Goal: Information Seeking & Learning: Understand process/instructions

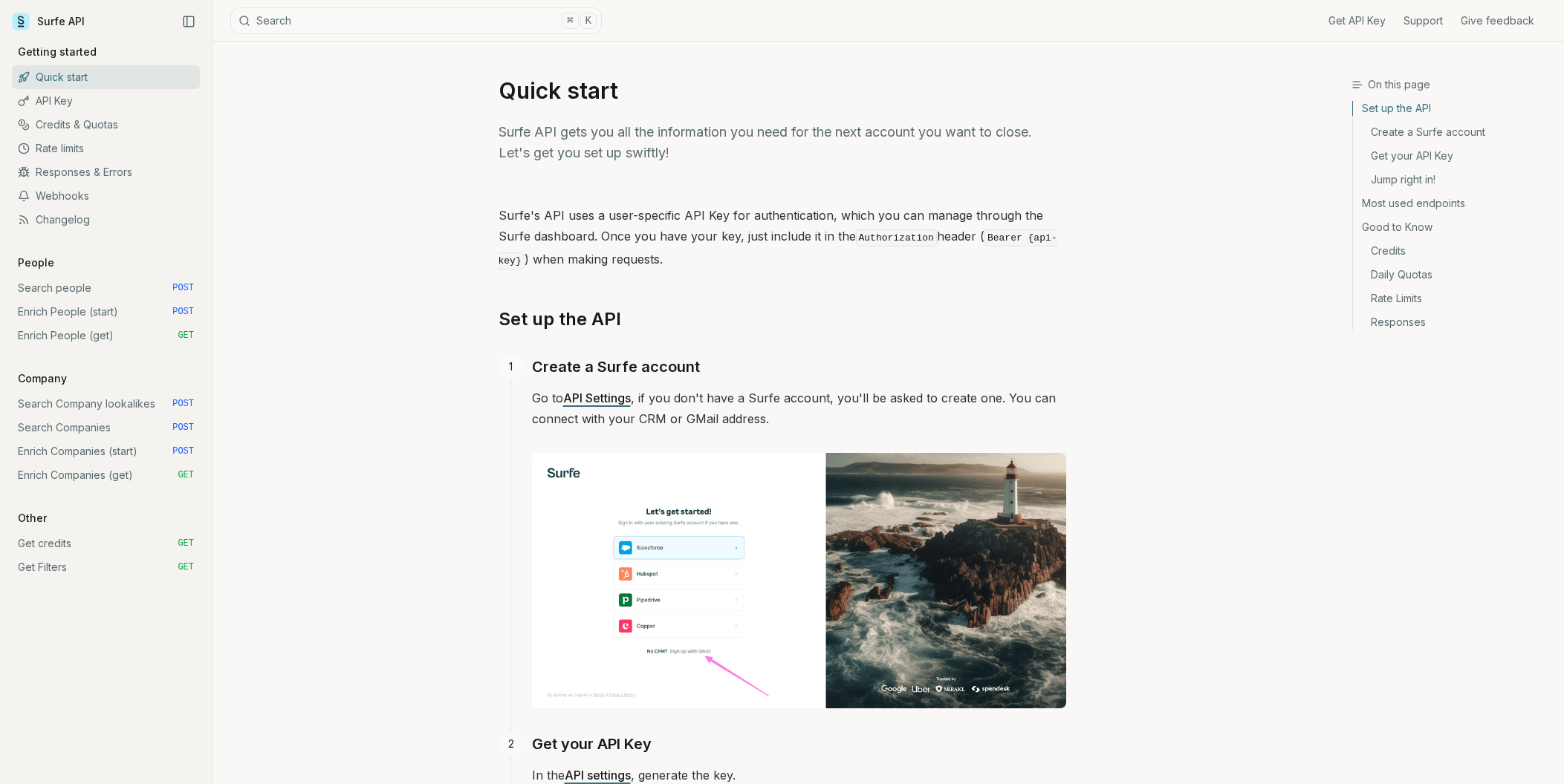
click at [73, 290] on link "Search people POST" at bounding box center [105, 288] width 188 height 24
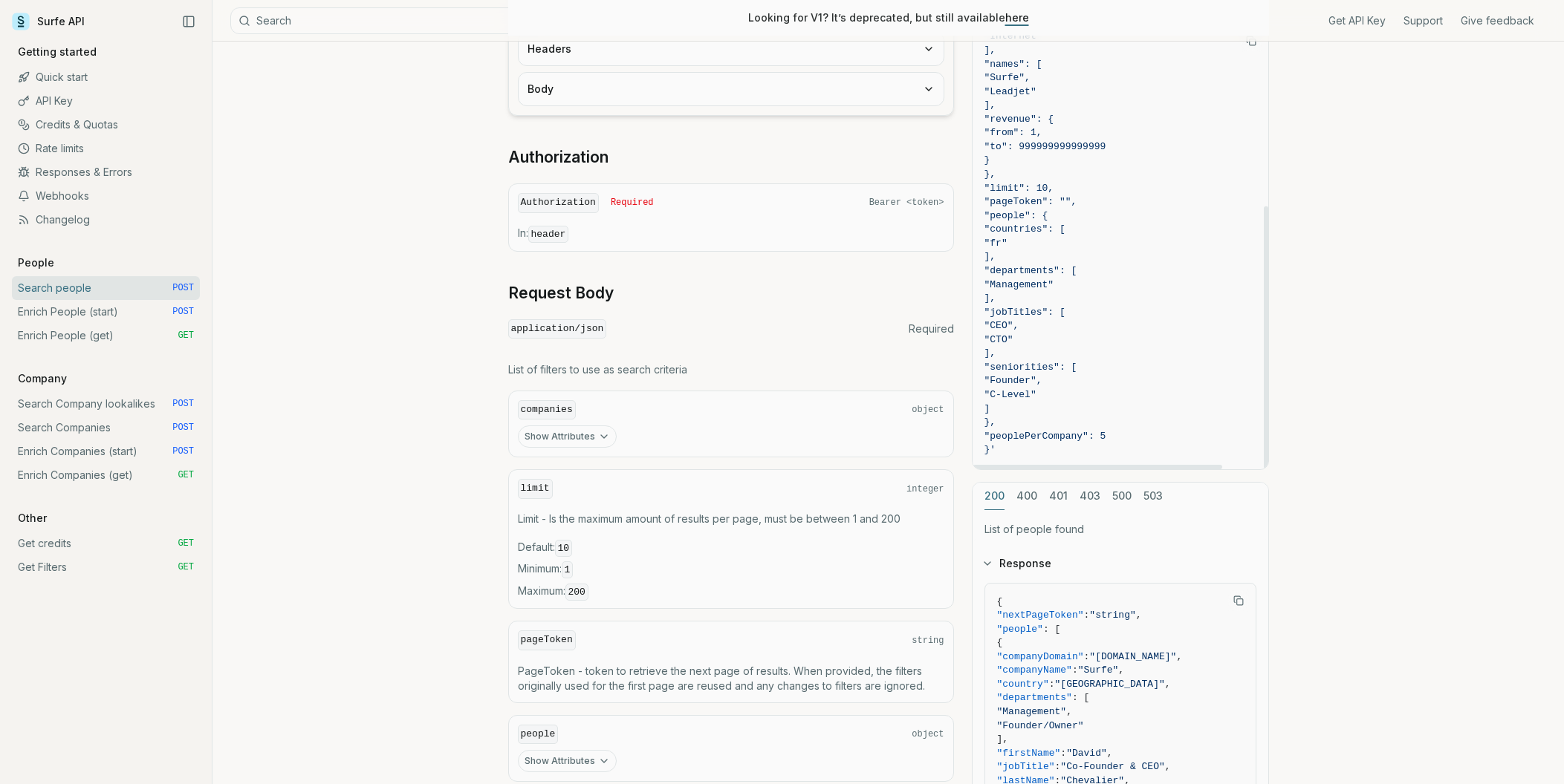
scroll to position [432, 0]
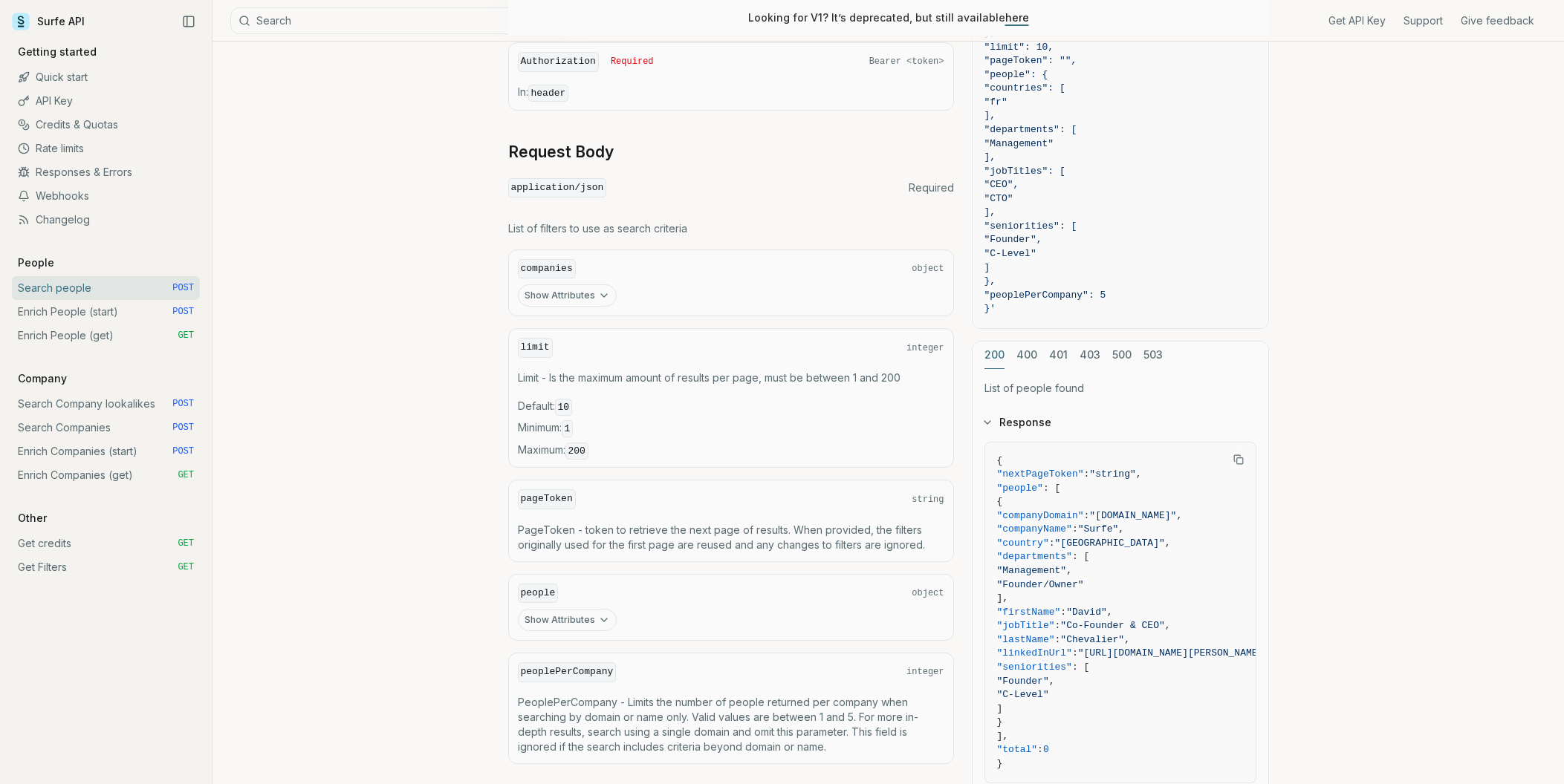
click at [575, 294] on button "Show Attributes" at bounding box center [566, 295] width 98 height 22
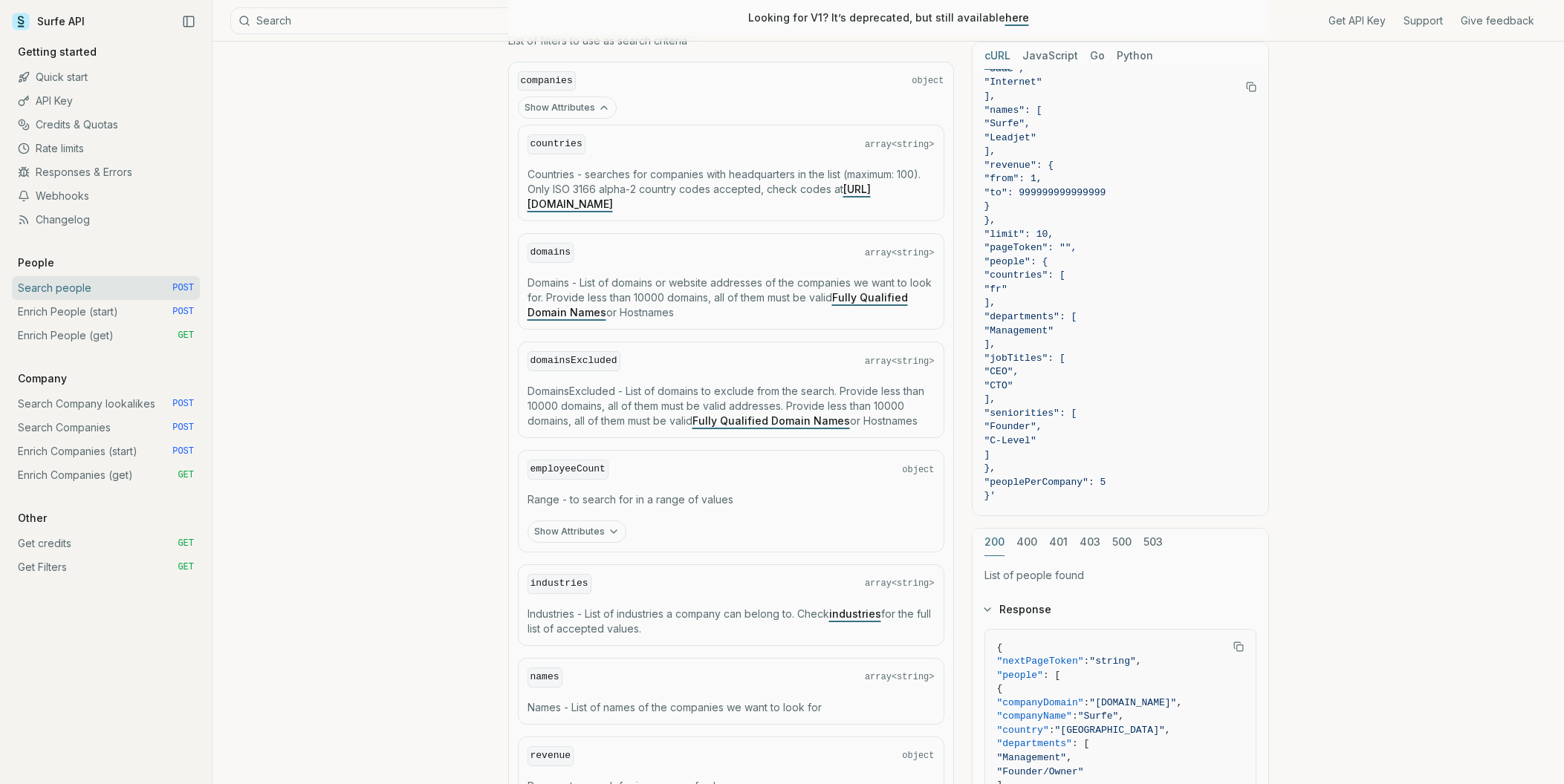
scroll to position [299, 0]
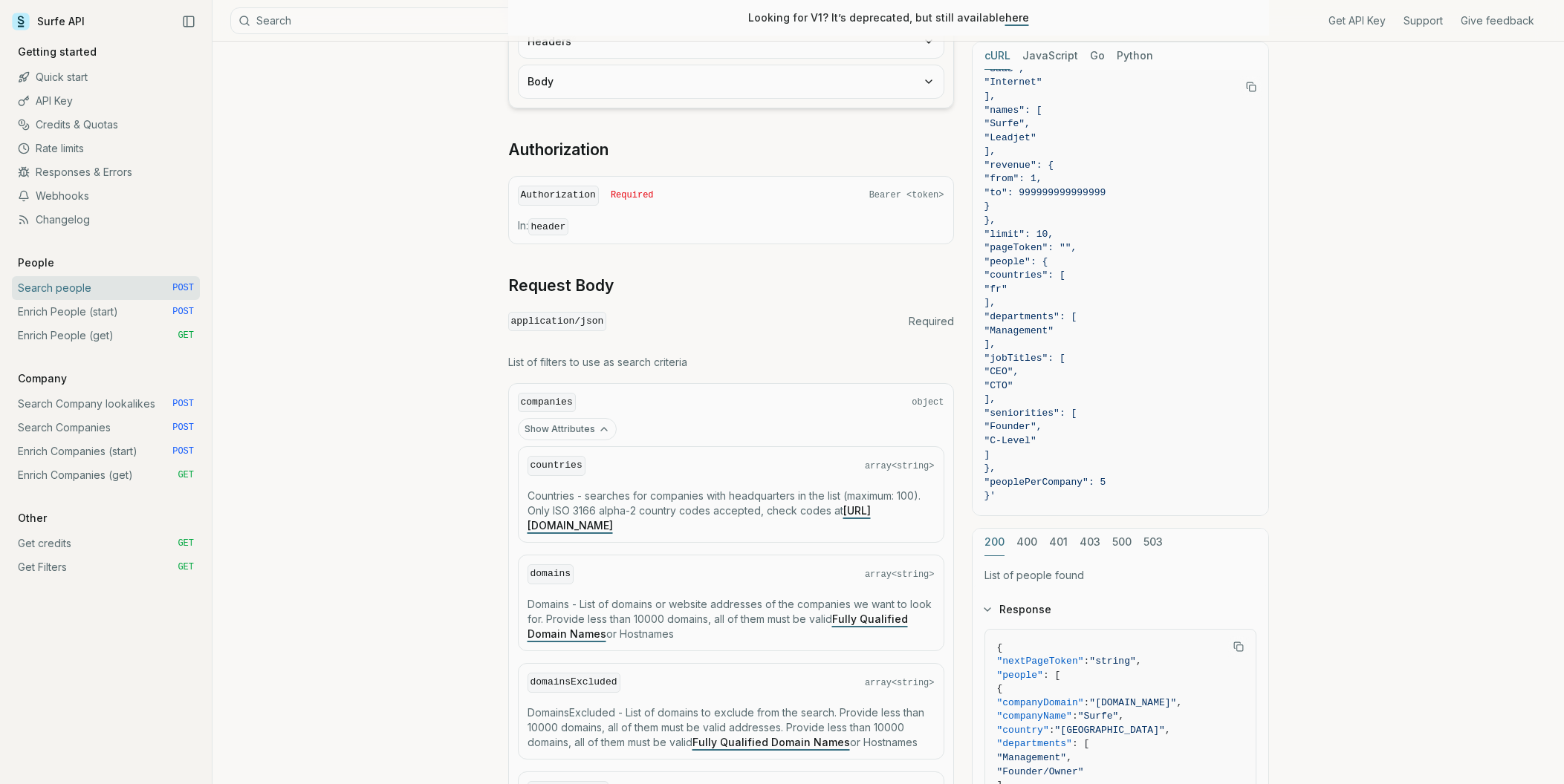
click at [555, 421] on button "Show Attributes" at bounding box center [566, 429] width 98 height 22
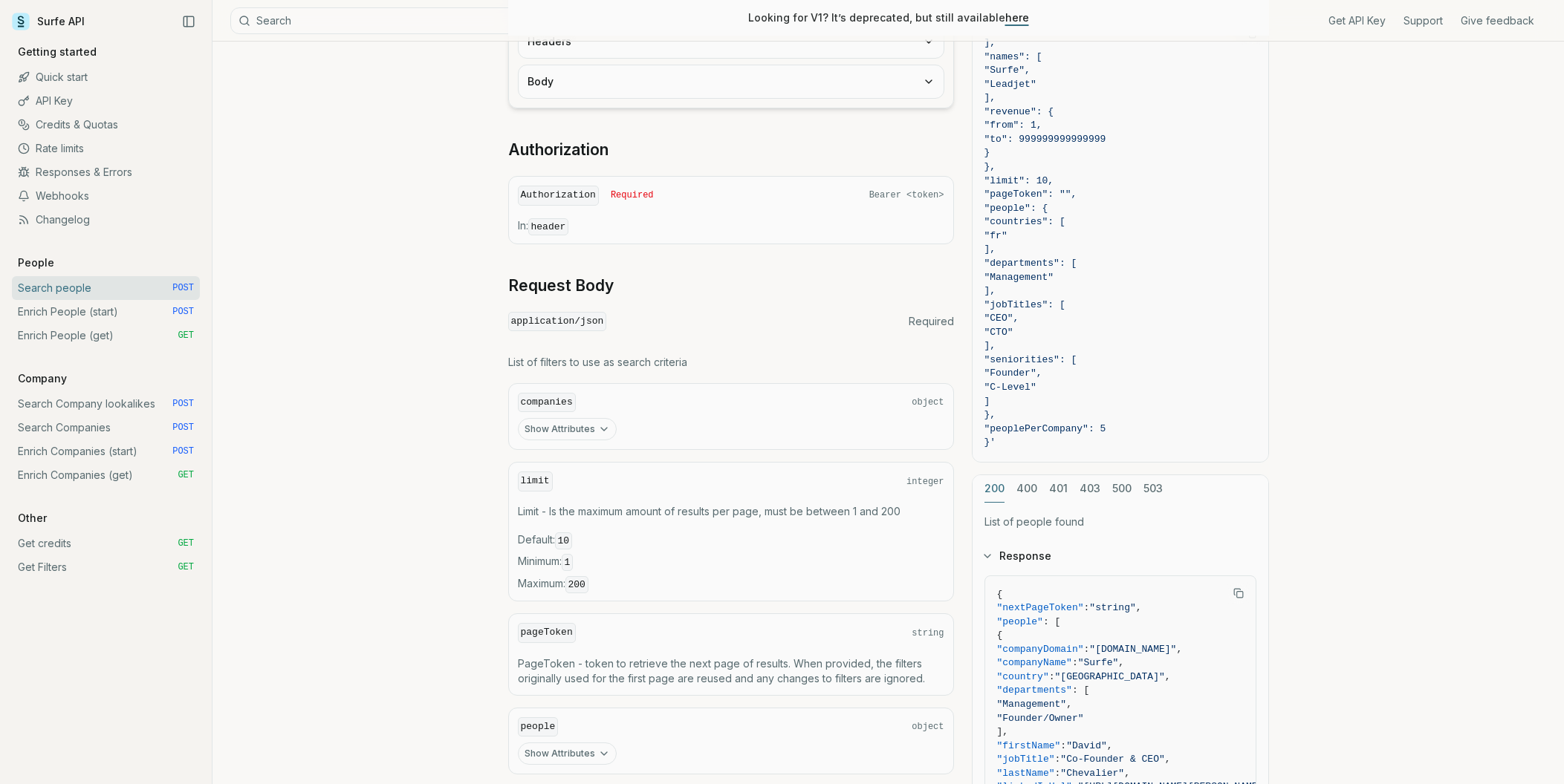
click at [464, 435] on div "Search people Quota limitation Results received from this endpoint count toward…" at bounding box center [888, 414] width 1351 height 1343
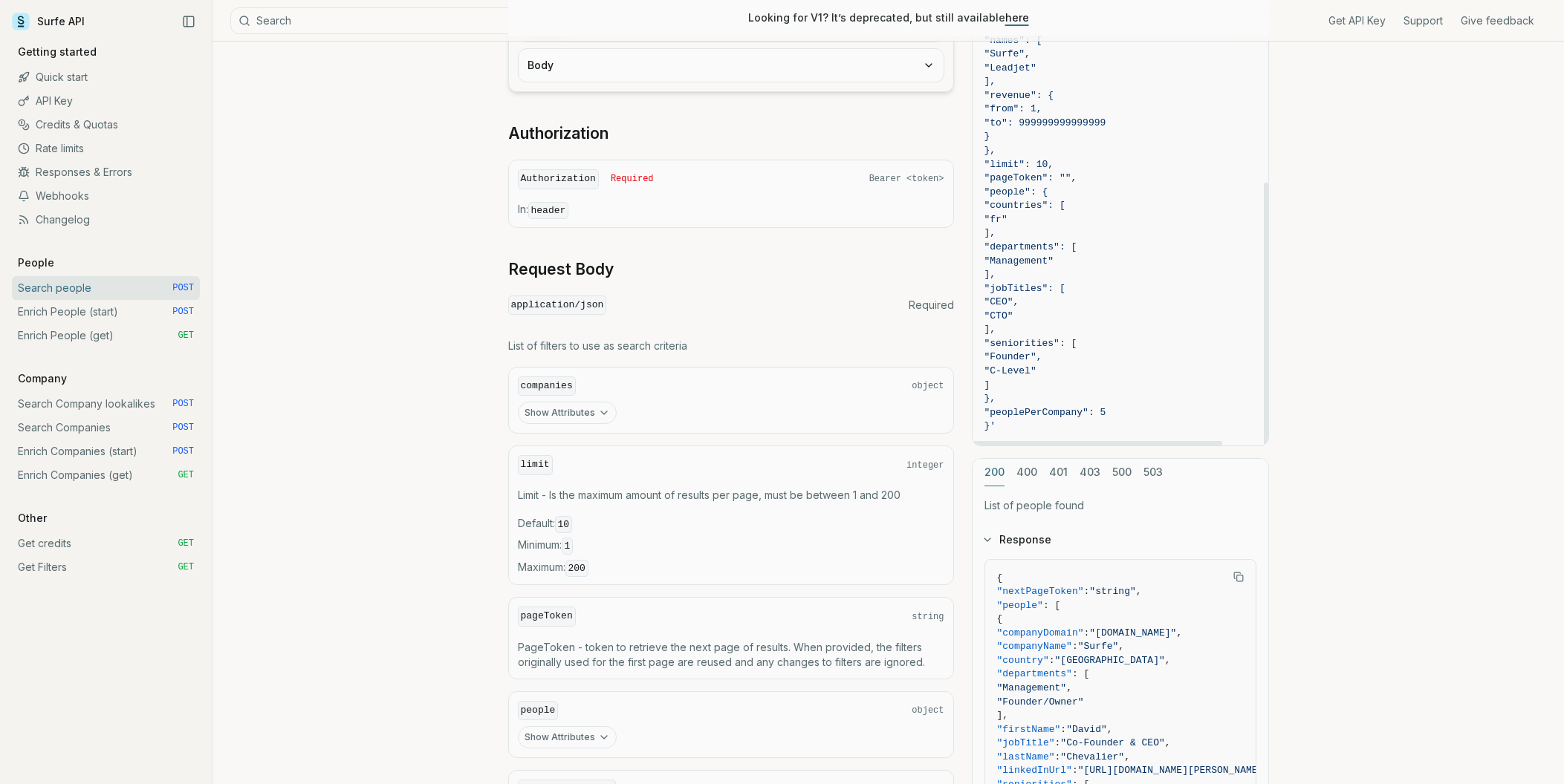
scroll to position [314, 0]
drag, startPoint x: 1024, startPoint y: 244, endPoint x: 1108, endPoint y: 265, distance: 86.6
click at [1108, 265] on code "curl -X POST "[URL][DOMAIN_NAME]" \ -H "Authorization: Bearer <token>" \ -H "Co…" at bounding box center [1120, 70] width 272 height 731
drag, startPoint x: 1012, startPoint y: 340, endPoint x: 1103, endPoint y: 371, distance: 96.1
click at [1103, 371] on code "curl -X POST "[URL][DOMAIN_NAME]" \ -H "Authorization: Bearer <token>" \ -H "Co…" at bounding box center [1120, 70] width 272 height 731
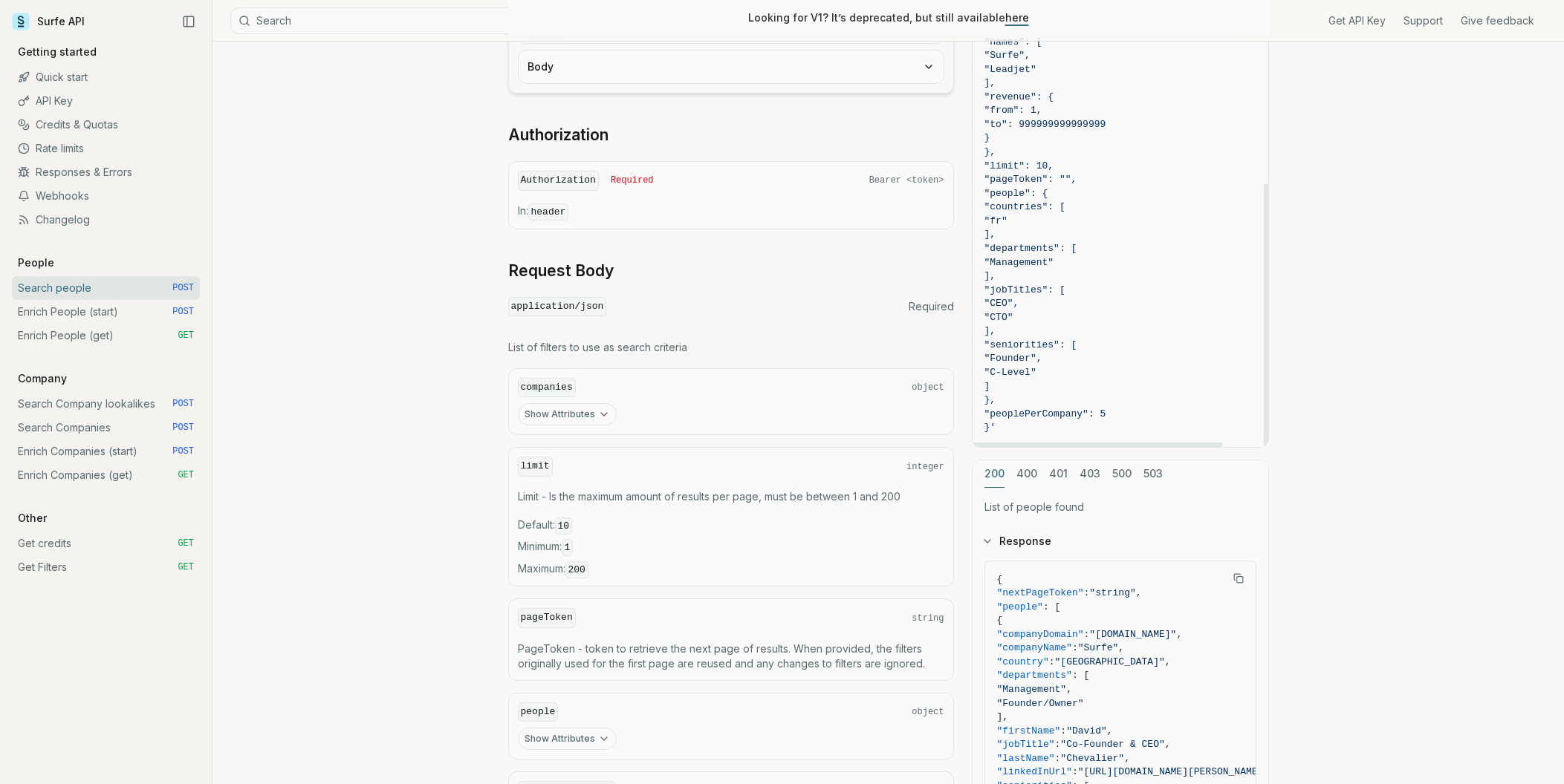
drag, startPoint x: 1012, startPoint y: 289, endPoint x: 1055, endPoint y: 331, distance: 60.1
click at [1055, 331] on code "curl -X POST "[URL][DOMAIN_NAME]" \ -H "Authorization: Bearer <token>" \ -H "Co…" at bounding box center [1120, 70] width 272 height 731
click at [1055, 328] on span "]," at bounding box center [1120, 331] width 272 height 14
drag, startPoint x: 1045, startPoint y: 329, endPoint x: 978, endPoint y: 285, distance: 80.2
click at [978, 285] on pre "curl -X POST "[URL][DOMAIN_NAME]" \ -H "Authorization: Bearer <token>" \ -H "Co…" at bounding box center [1120, 69] width 295 height 755
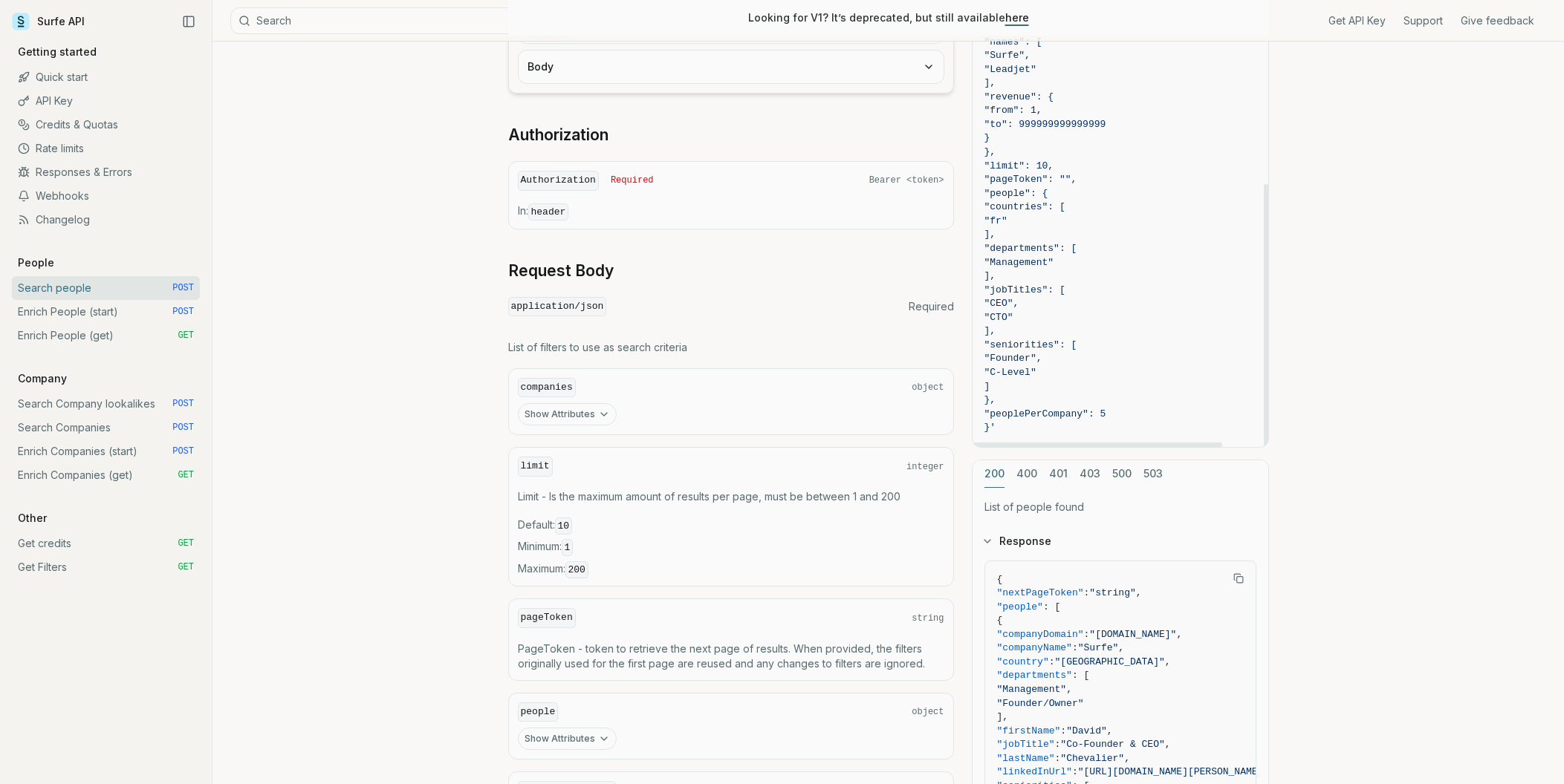
drag, startPoint x: 1019, startPoint y: 246, endPoint x: 1045, endPoint y: 274, distance: 38.2
click at [1045, 274] on code "curl -X POST "[URL][DOMAIN_NAME]" \ -H "Authorization: Bearer <token>" \ -H "Co…" at bounding box center [1120, 70] width 272 height 731
drag, startPoint x: 1019, startPoint y: 340, endPoint x: 1054, endPoint y: 381, distance: 53.9
click at [1054, 381] on code "curl -X POST "[URL][DOMAIN_NAME]" \ -H "Authorization: Bearer <token>" \ -H "Co…" at bounding box center [1120, 70] width 272 height 731
click at [809, 289] on div "POST / v2 / people / search Send Headers Body Authorization Authorization Requi…" at bounding box center [731, 428] width 446 height 910
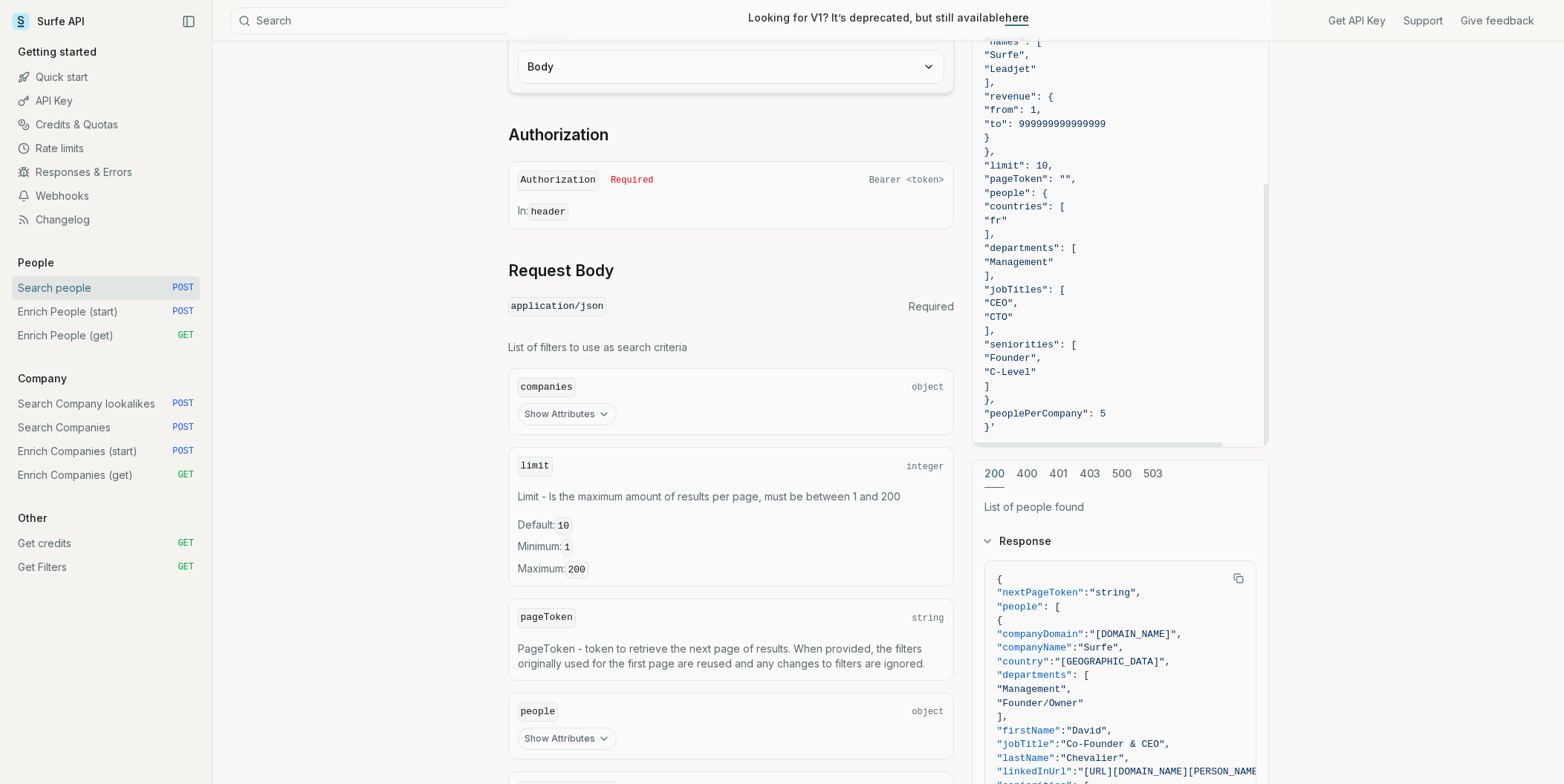
click at [1344, 297] on div "Search people Quota limitation Results received from this endpoint count toward…" at bounding box center [888, 400] width 1351 height 1343
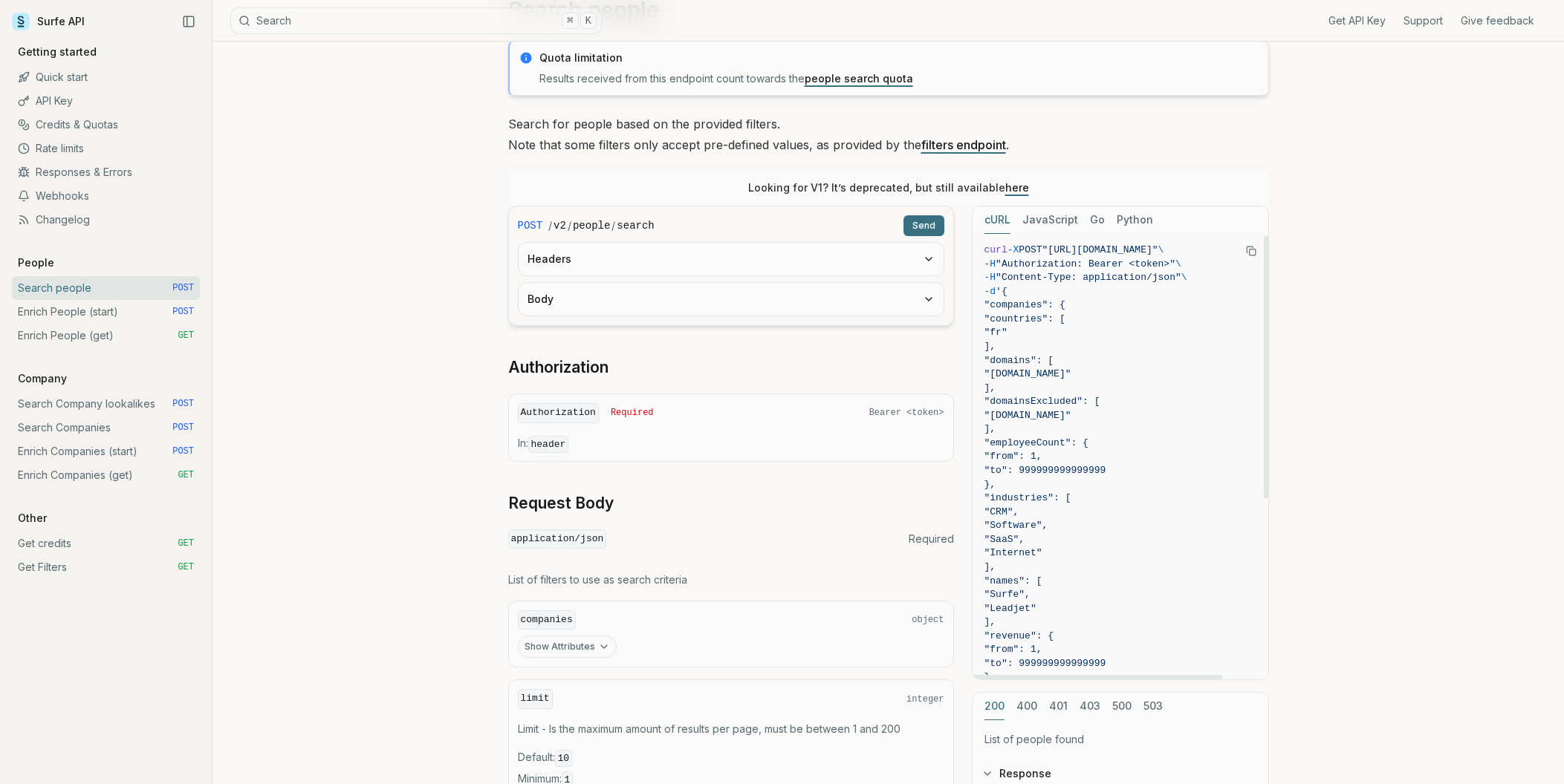
scroll to position [3, 0]
click at [1007, 303] on span ""companies": {" at bounding box center [1025, 304] width 81 height 11
click at [1038, 484] on span "}," at bounding box center [1120, 485] width 272 height 14
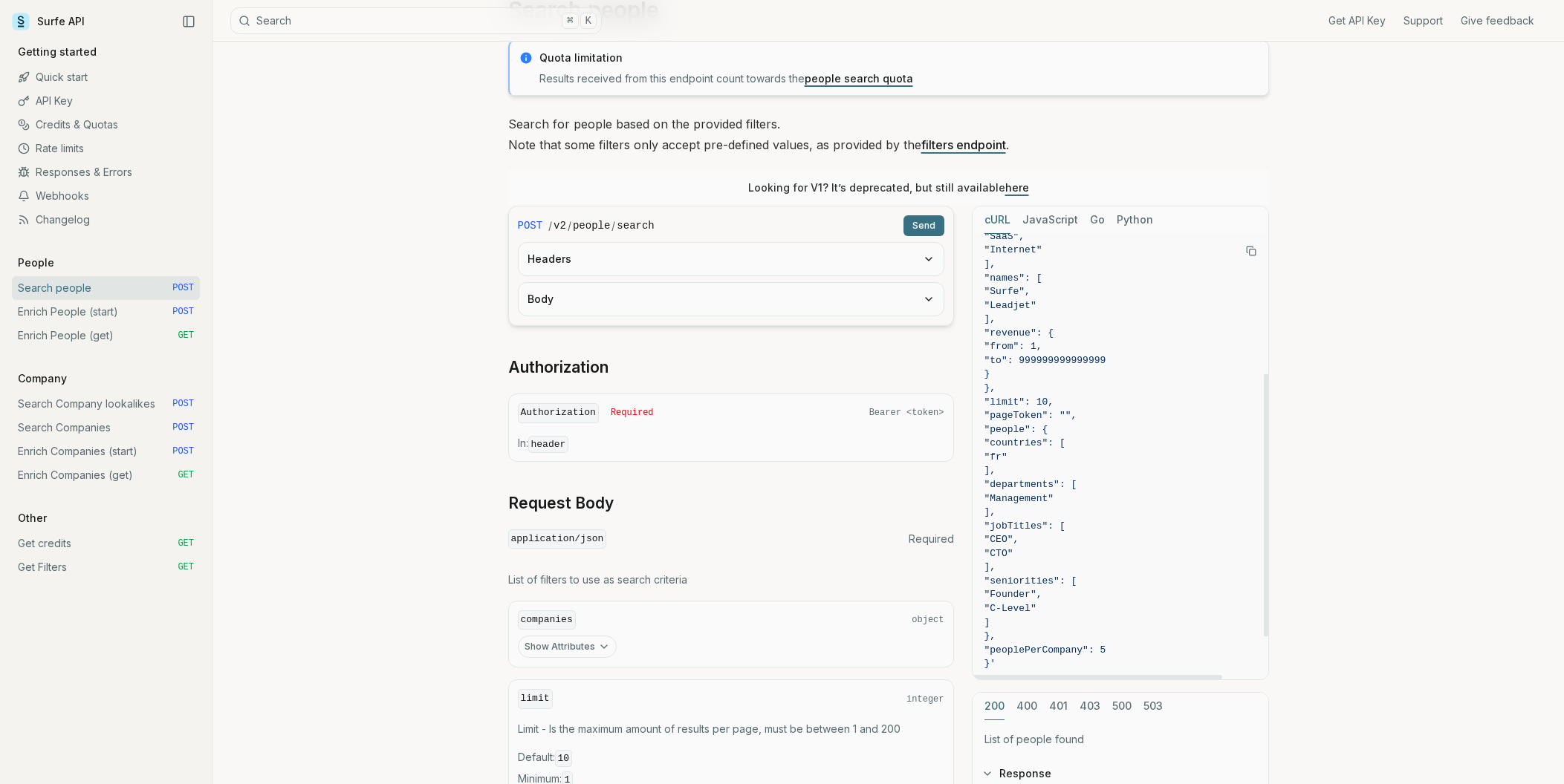
scroll to position [309, 0]
drag, startPoint x: 1008, startPoint y: 428, endPoint x: 1085, endPoint y: 439, distance: 77.8
click at [1085, 439] on code "curl -X POST "[URL][DOMAIN_NAME]" \ -H "Authorization: Bearer <token>" \ -H "Co…" at bounding box center [1120, 302] width 272 height 731
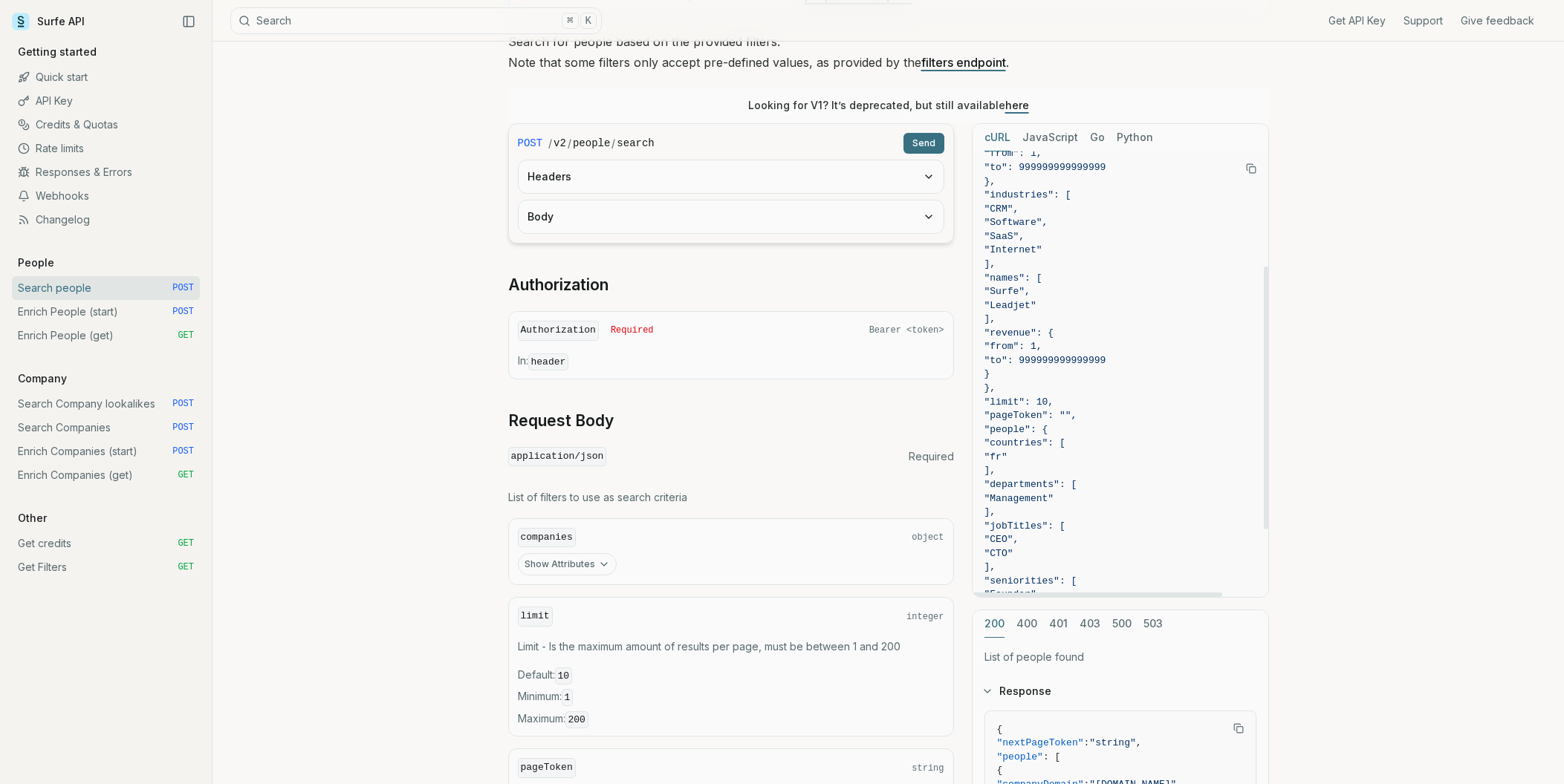
scroll to position [270, 0]
click at [1056, 414] on span ""fr"" at bounding box center [1120, 411] width 272 height 14
drag, startPoint x: 1005, startPoint y: 383, endPoint x: 1092, endPoint y: 384, distance: 87.0
click at [1092, 384] on span ""people": {" at bounding box center [1120, 384] width 272 height 14
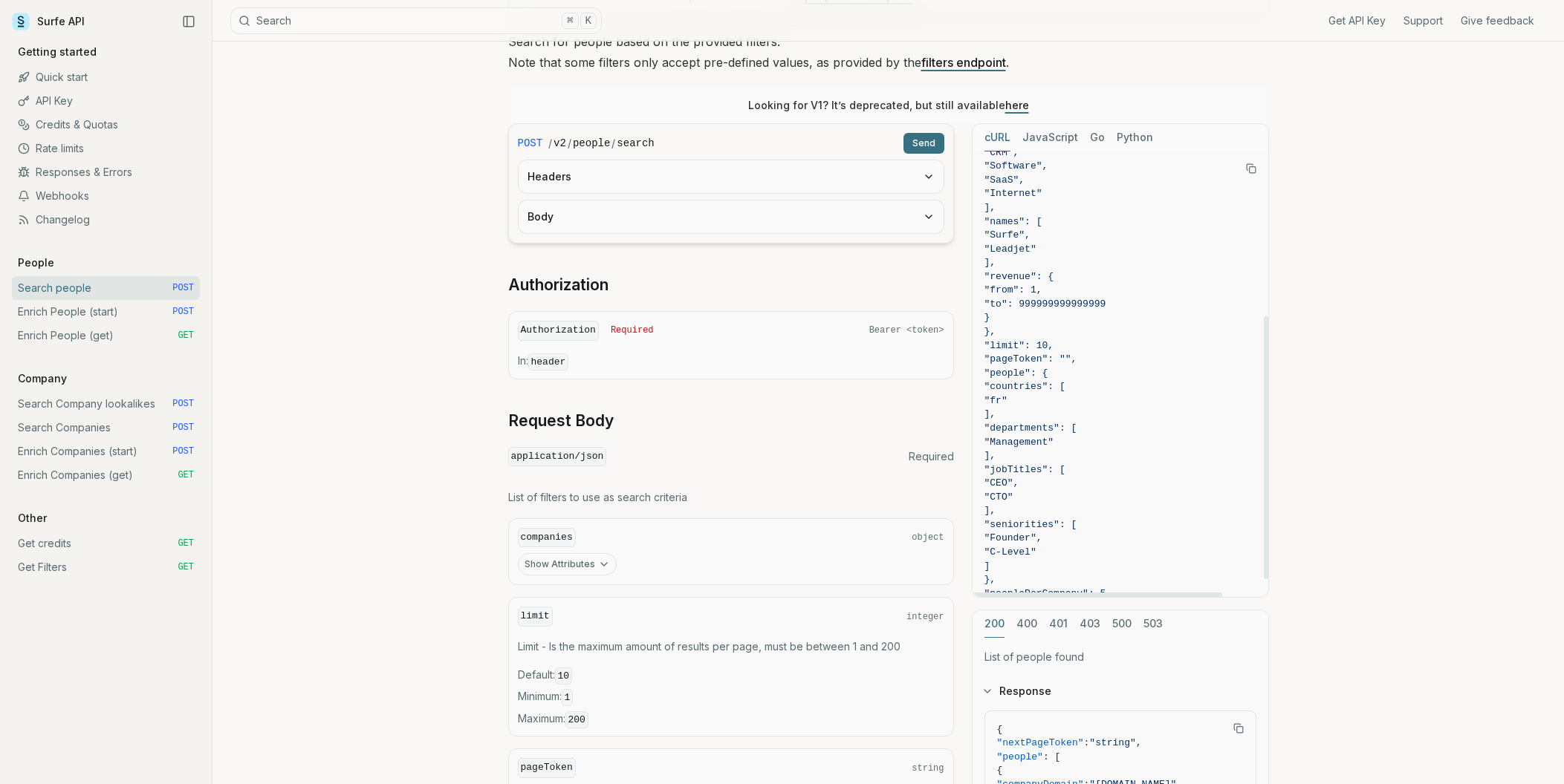
drag, startPoint x: 1016, startPoint y: 384, endPoint x: 1039, endPoint y: 416, distance: 39.4
click at [1039, 416] on code "curl -X POST "[URL][DOMAIN_NAME]" \ -H "Authorization: Bearer <token>" \ -H "Co…" at bounding box center [1120, 249] width 272 height 731
drag, startPoint x: 1012, startPoint y: 426, endPoint x: 1047, endPoint y: 451, distance: 43.0
click at [1047, 451] on code "curl -X POST "[URL][DOMAIN_NAME]" \ -H "Authorization: Bearer <token>" \ -H "Co…" at bounding box center [1120, 249] width 272 height 731
copy code ""departments": [ "Management" ],"
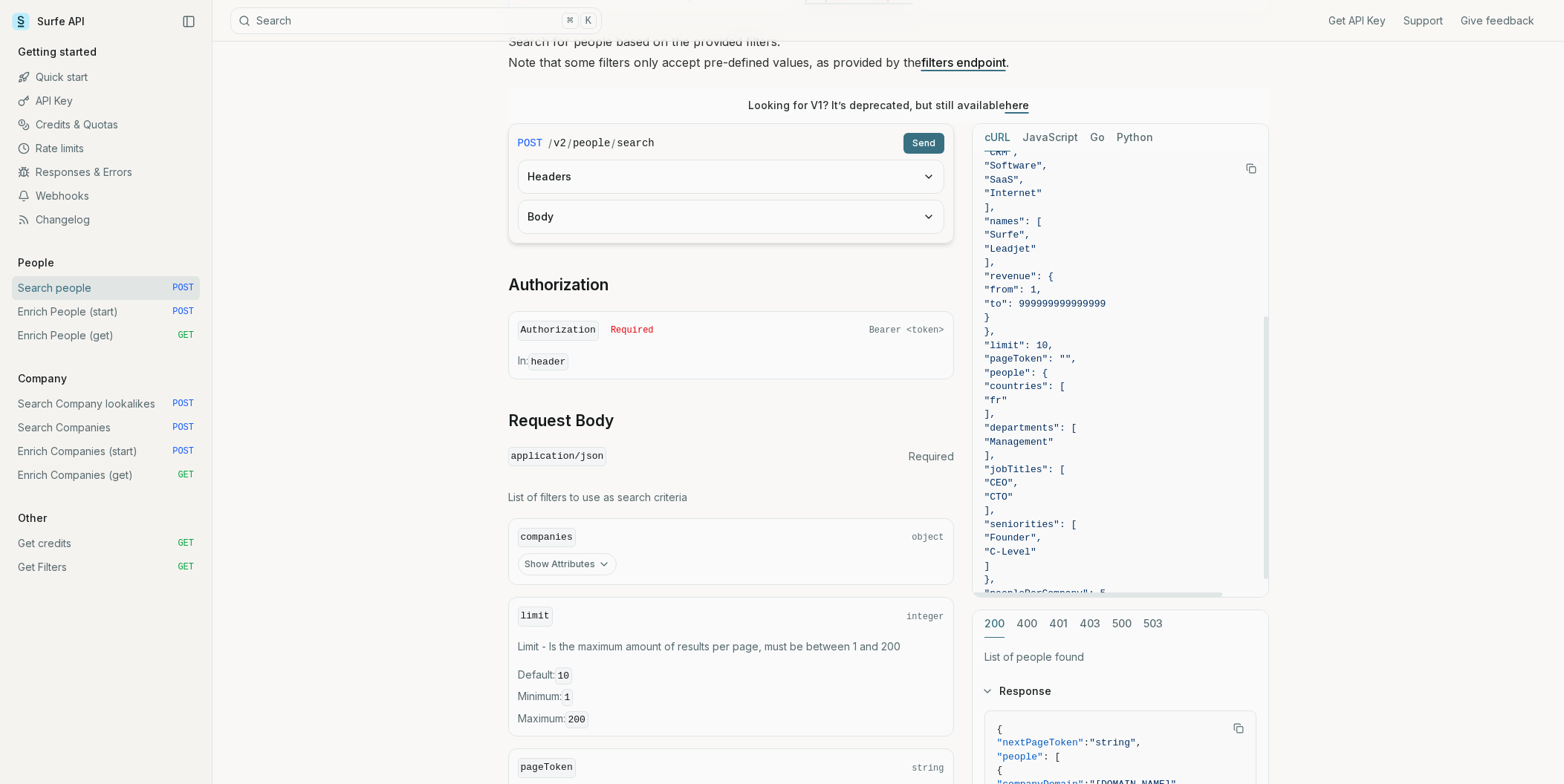
click at [1009, 368] on span ""people": {" at bounding box center [1016, 373] width 64 height 11
click at [1249, 171] on rect "Copy Text" at bounding box center [1251, 170] width 6 height 6
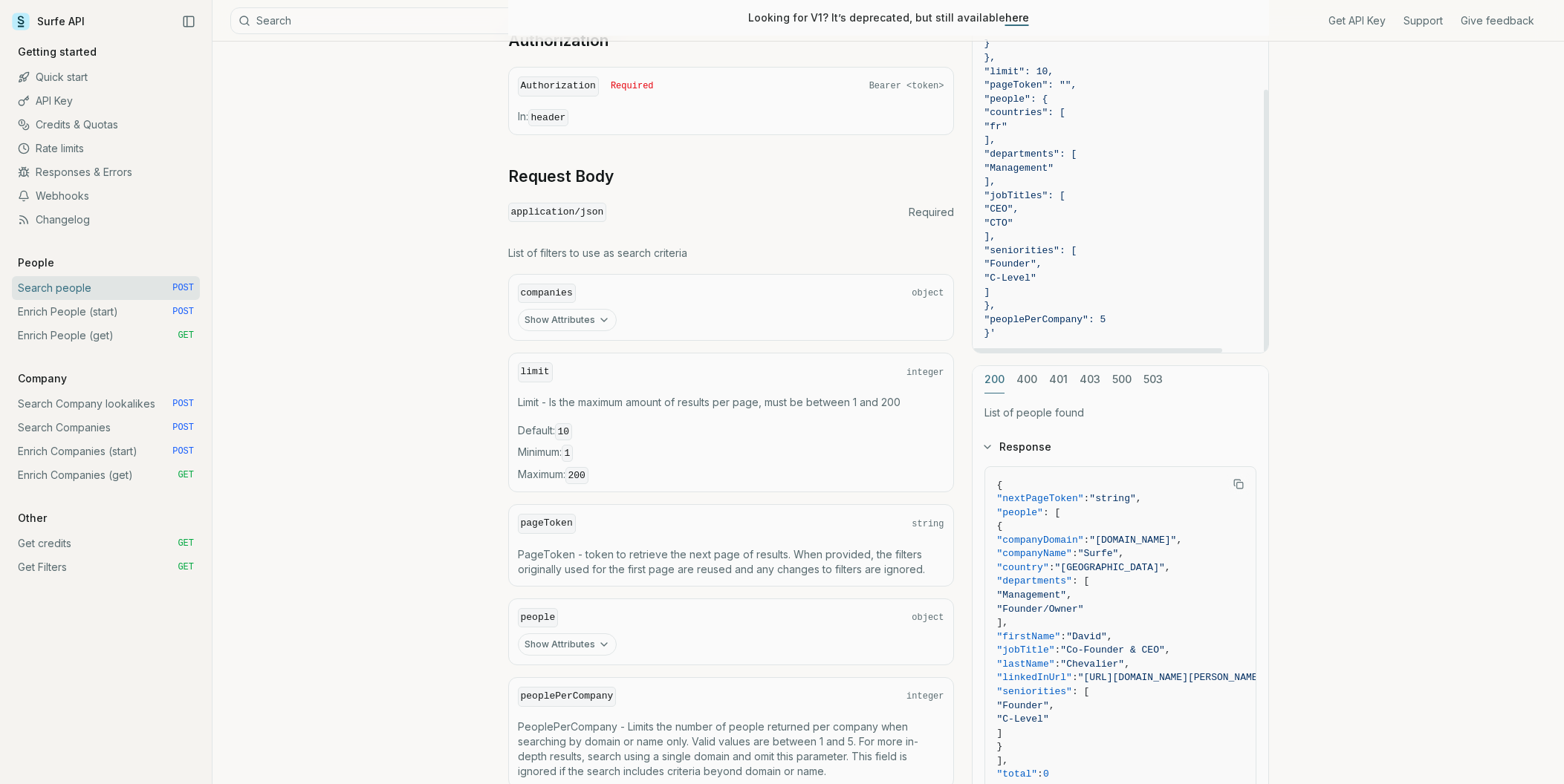
scroll to position [433, 0]
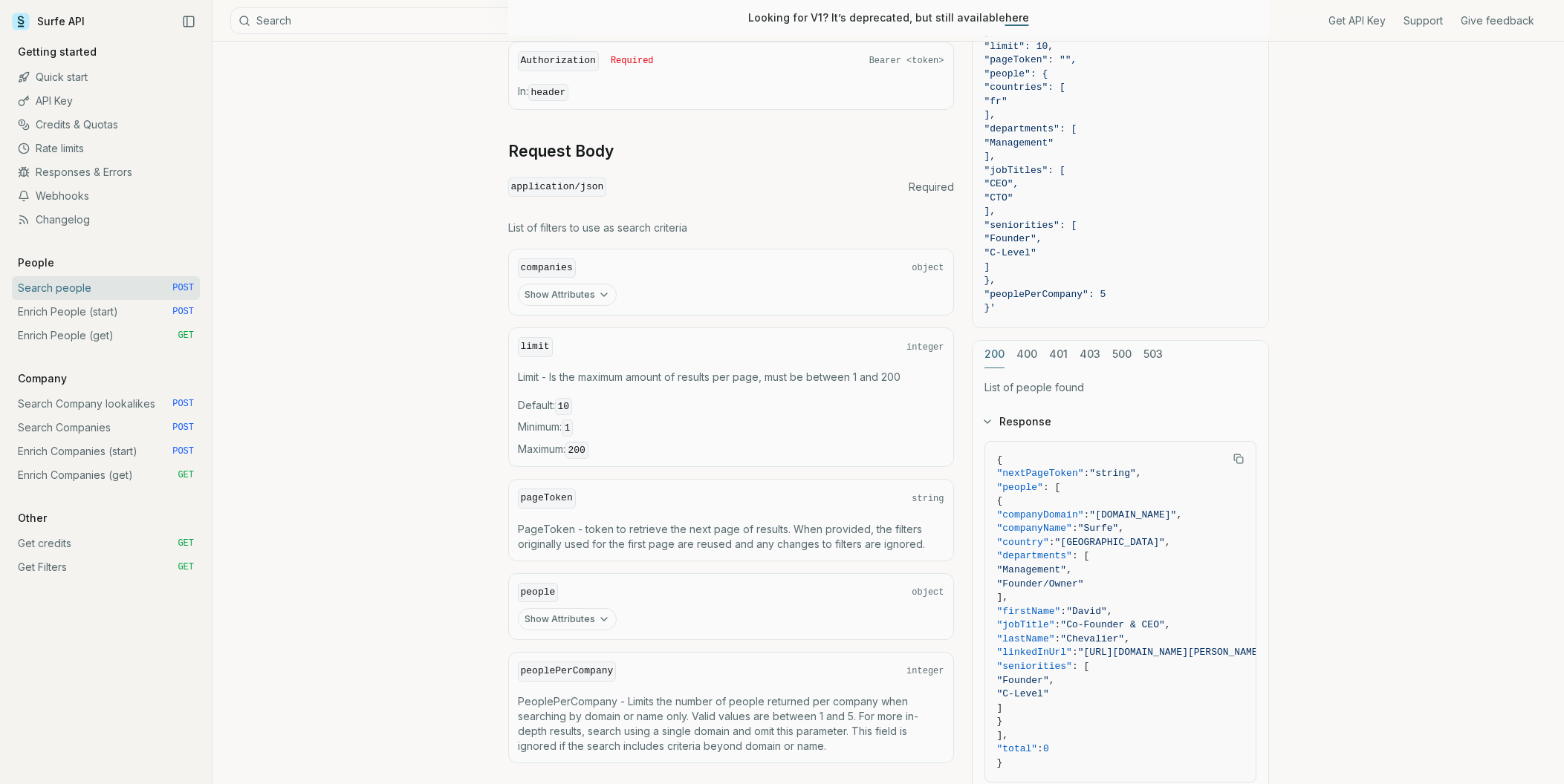
click at [592, 612] on button "Show Attributes" at bounding box center [566, 619] width 98 height 22
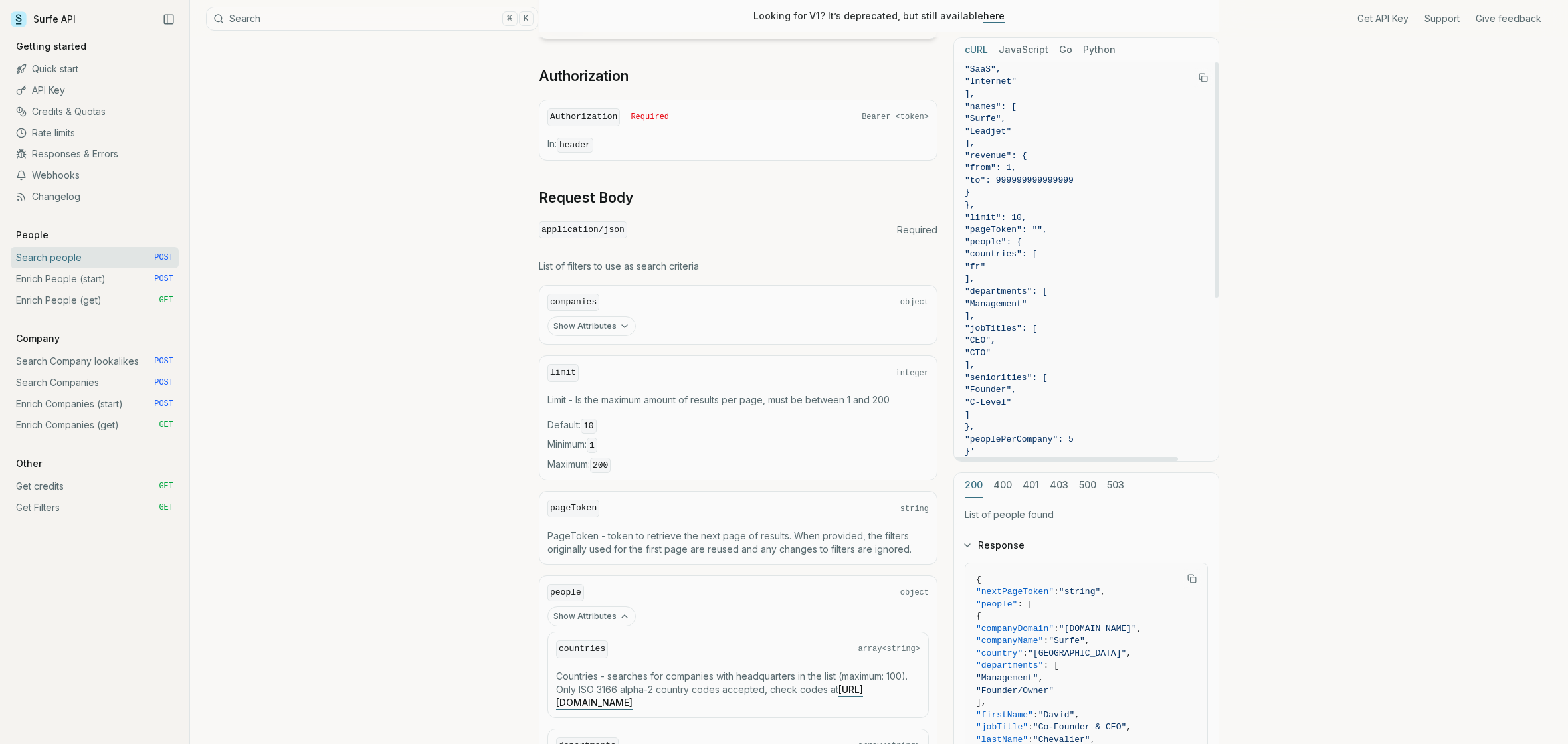
scroll to position [276, 0]
drag, startPoint x: 997, startPoint y: 247, endPoint x: 1030, endPoint y: 264, distance: 37.1
click at [1030, 264] on code "curl -X POST "[URL][DOMAIN_NAME]" \ -H "Authorization: Bearer <token>" \ -H "Co…" at bounding box center [1086, 123] width 243 height 654
click at [1042, 275] on span "]," at bounding box center [1086, 271] width 243 height 13
drag, startPoint x: 1036, startPoint y: 261, endPoint x: 991, endPoint y: 241, distance: 49.2
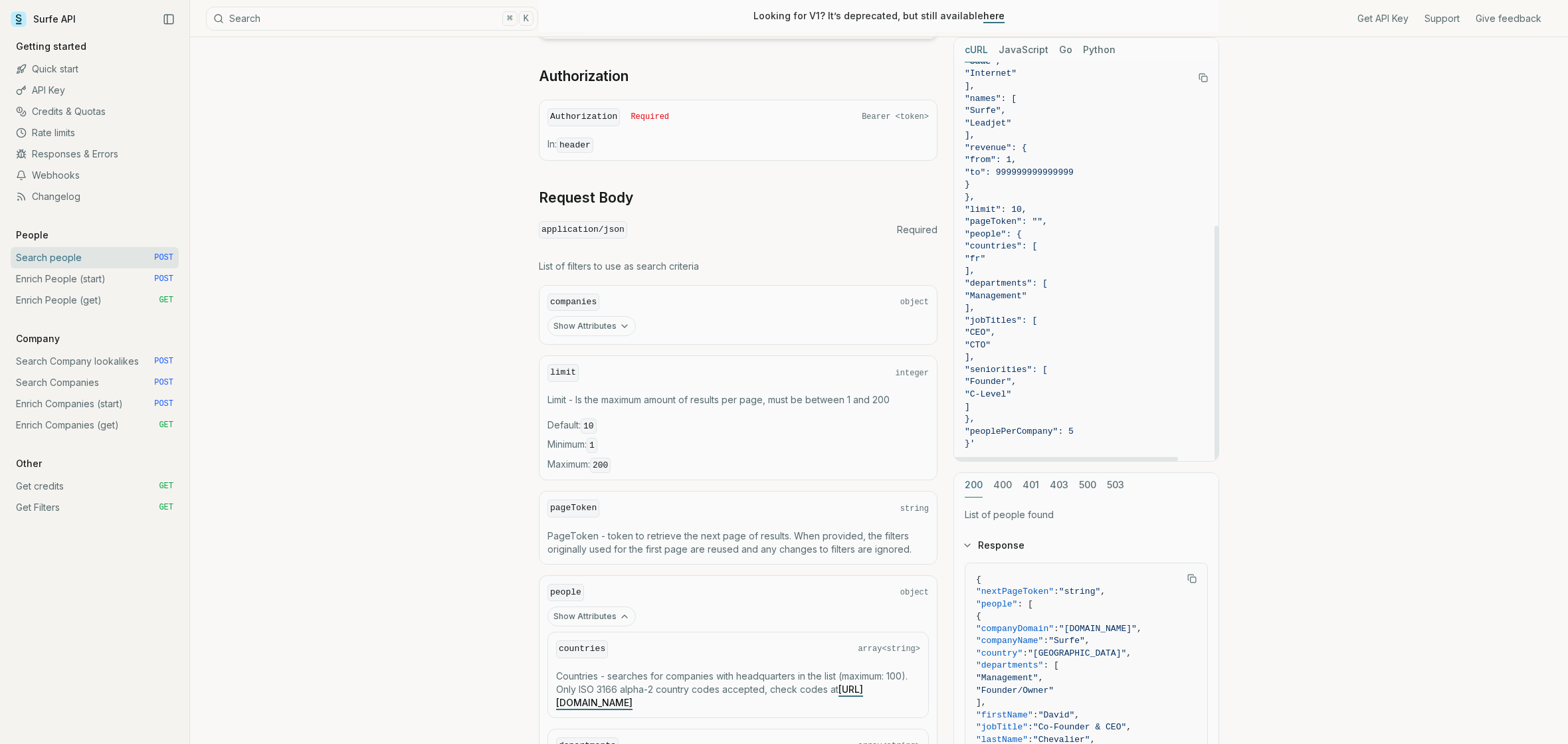
click at [990, 241] on code "curl -X POST "[URL][DOMAIN_NAME]" \ -H "Authorization: Bearer <token>" \ -H "Co…" at bounding box center [1086, 123] width 243 height 654
drag, startPoint x: 1020, startPoint y: 271, endPoint x: 984, endPoint y: 238, distance: 48.8
click at [984, 238] on code "curl -X POST "[URL][DOMAIN_NAME]" \ -H "Authorization: Bearer <token>" \ -H "Co…" at bounding box center [1086, 123] width 243 height 654
click at [1277, 217] on div "Search people Quota limitation Results received from this endpoint count toward…" at bounding box center [879, 448] width 1378 height 1471
